Goal: Task Accomplishment & Management: Use online tool/utility

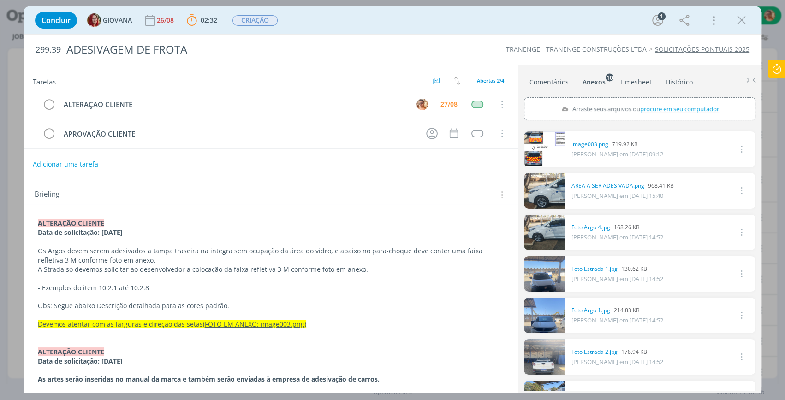
scroll to position [125, 0]
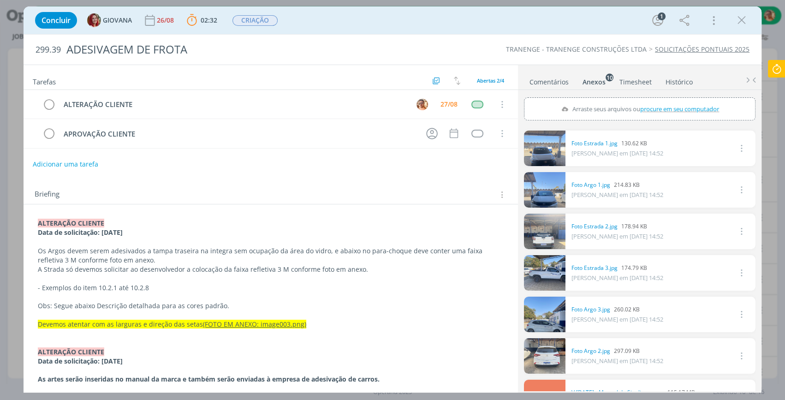
click at [552, 81] on link "Comentários" at bounding box center [549, 79] width 40 height 13
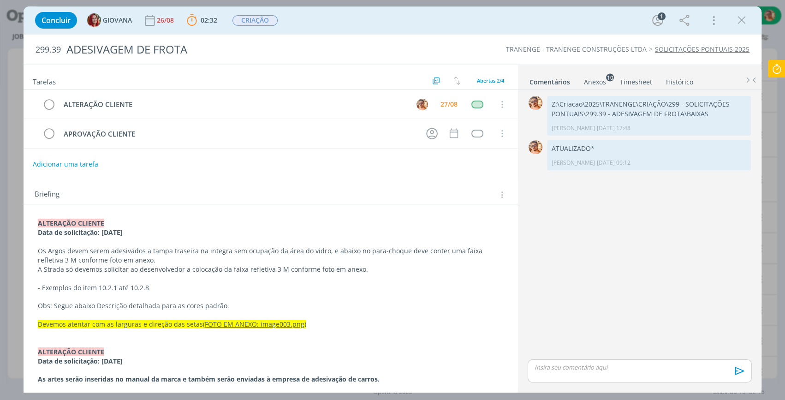
click at [619, 370] on p "dialog" at bounding box center [639, 367] width 209 height 8
click at [690, 355] on p "Z:\Criacao\2025\TRANENGE\CRIAÇÃO\299 - SOLICITAÇÕES PONTUAIS\299.39 - ADESIVAGE…" at bounding box center [639, 353] width 209 height 17
click at [741, 373] on icon "dialog" at bounding box center [739, 374] width 14 height 14
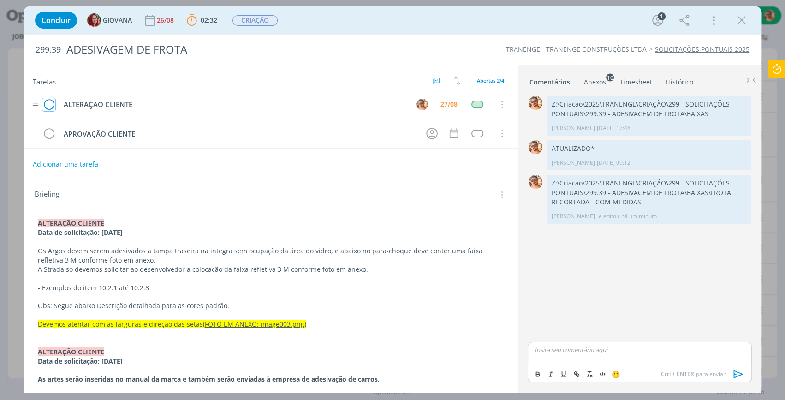
click at [48, 102] on icon "dialog" at bounding box center [48, 105] width 13 height 14
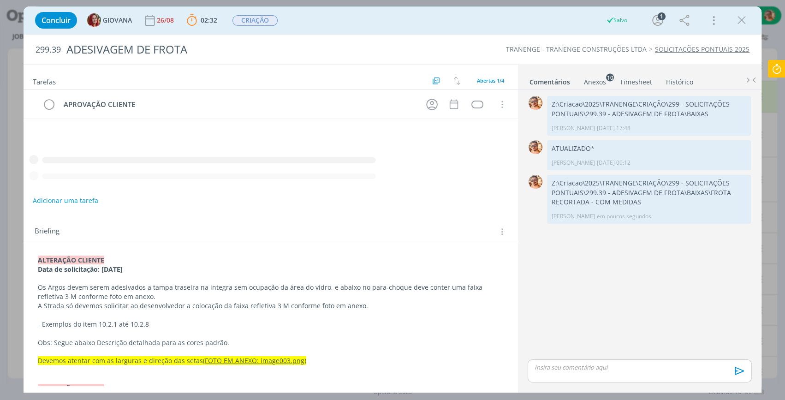
drag, startPoint x: 744, startPoint y: 24, endPoint x: 776, endPoint y: 70, distance: 55.6
click at [744, 24] on icon "dialog" at bounding box center [742, 20] width 14 height 14
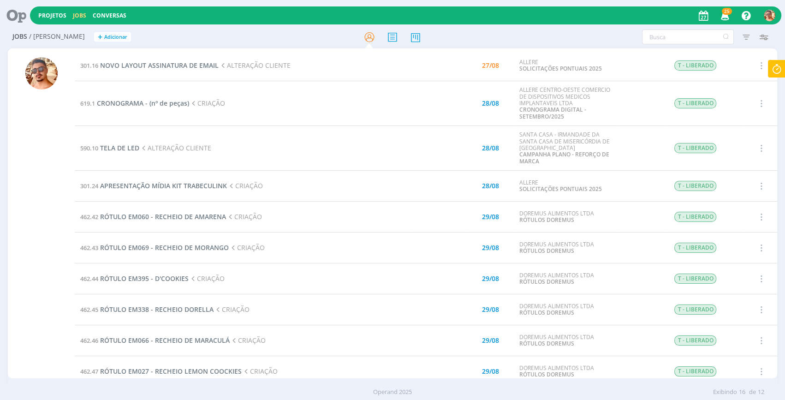
click at [780, 66] on icon at bounding box center [777, 69] width 17 height 18
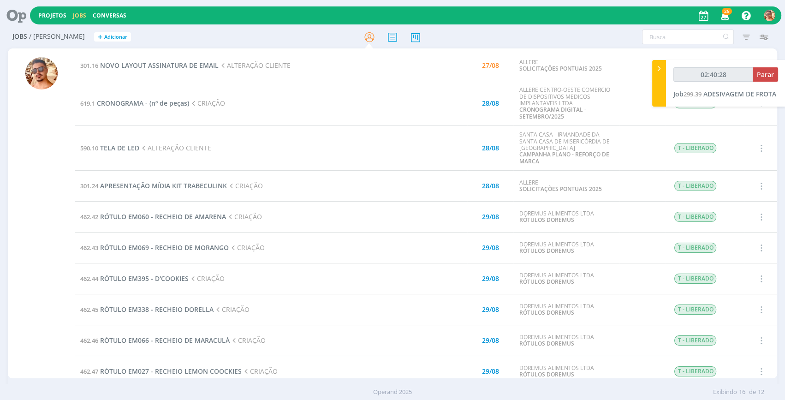
type input "02:40:29"
drag, startPoint x: 757, startPoint y: 79, endPoint x: 753, endPoint y: 69, distance: 11.0
click at [757, 78] on button "Parar" at bounding box center [765, 74] width 25 height 14
